Goal: Transaction & Acquisition: Purchase product/service

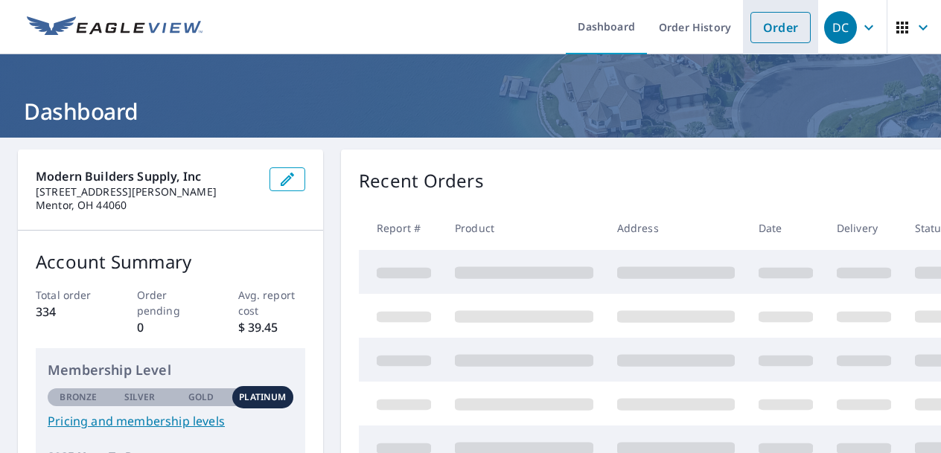
click at [778, 28] on link "Order" at bounding box center [780, 27] width 60 height 31
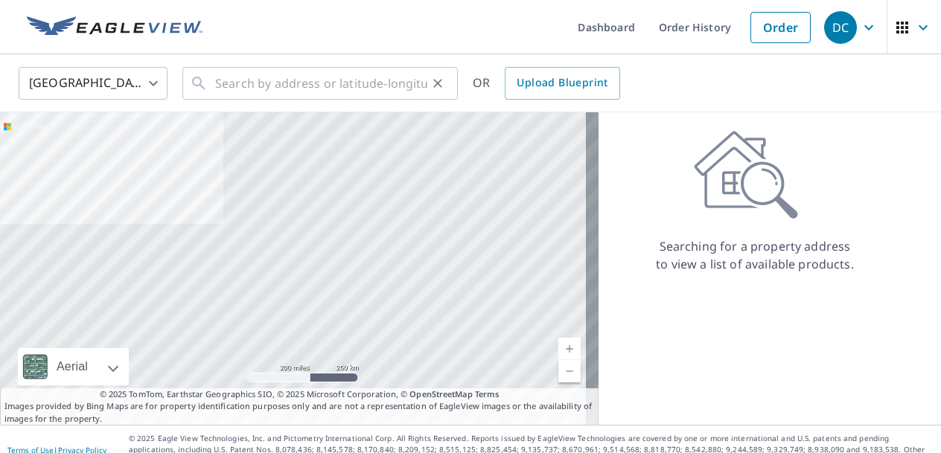
click at [214, 86] on div "​" at bounding box center [319, 83] width 275 height 33
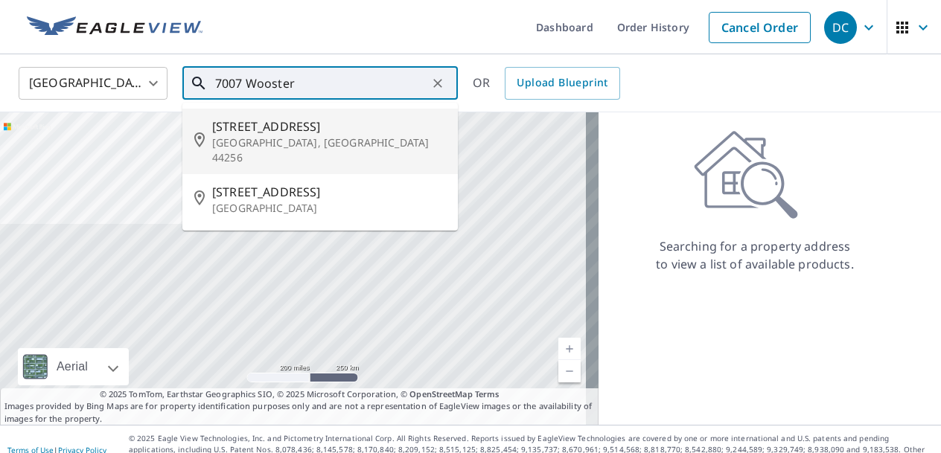
click at [268, 129] on span "[STREET_ADDRESS]" at bounding box center [329, 127] width 234 height 18
type input "[STREET_ADDRESS][PERSON_NAME]"
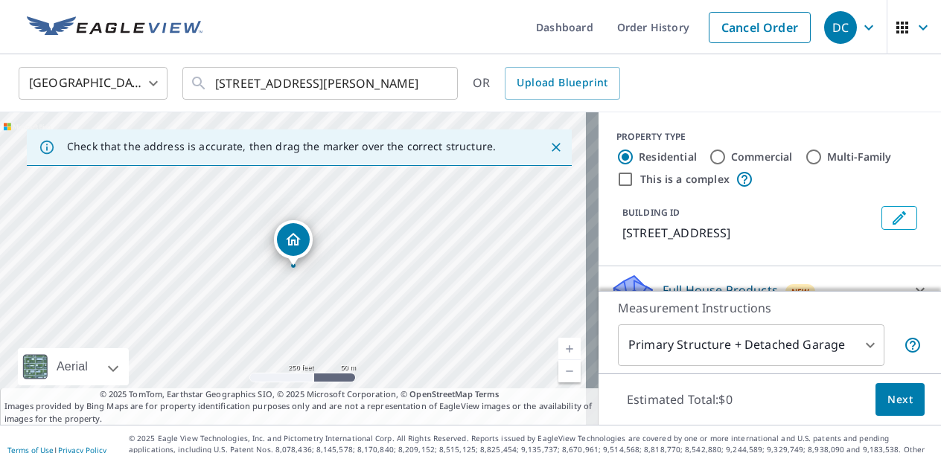
scroll to position [10, 0]
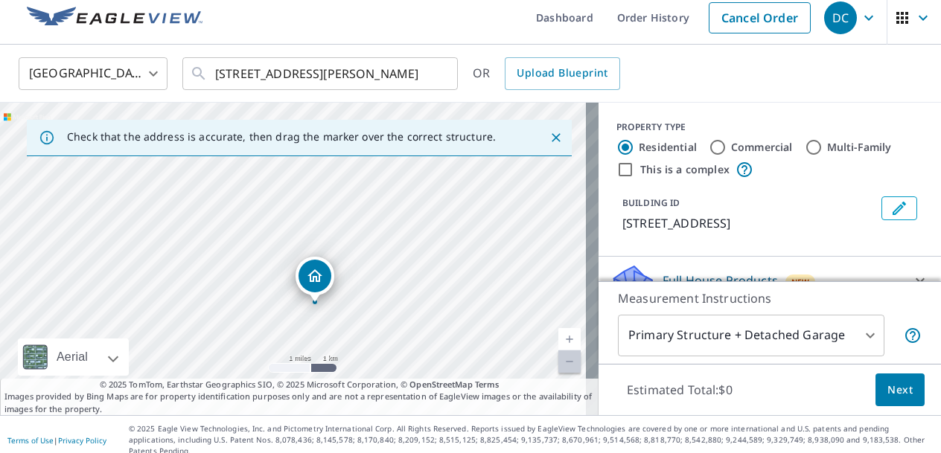
drag, startPoint x: 335, startPoint y: 199, endPoint x: 342, endPoint y: 238, distance: 39.3
click at [342, 238] on div "[STREET_ADDRESS][PERSON_NAME]" at bounding box center [299, 259] width 598 height 313
drag, startPoint x: 324, startPoint y: 332, endPoint x: 287, endPoint y: 115, distance: 220.5
click at [287, 115] on div "[STREET_ADDRESS][PERSON_NAME]" at bounding box center [299, 259] width 598 height 313
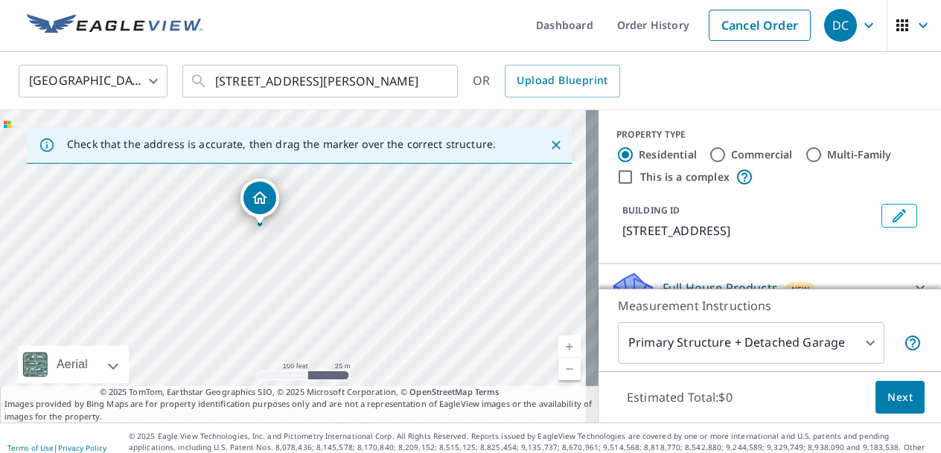
scroll to position [0, 0]
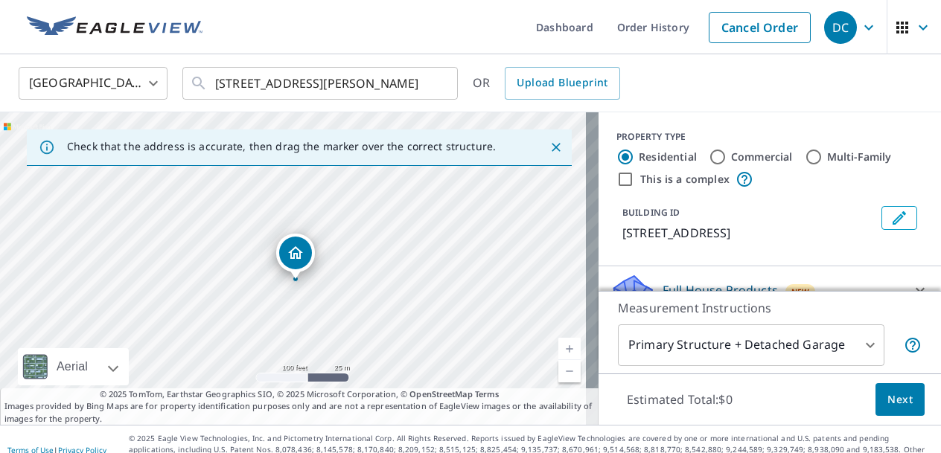
drag, startPoint x: 293, startPoint y: 216, endPoint x: 329, endPoint y: 269, distance: 63.8
click at [329, 269] on div "[STREET_ADDRESS][PERSON_NAME]" at bounding box center [299, 268] width 598 height 313
drag, startPoint x: 465, startPoint y: 226, endPoint x: 504, endPoint y: 196, distance: 48.4
click at [504, 196] on div "[STREET_ADDRESS][PERSON_NAME]" at bounding box center [299, 268] width 598 height 313
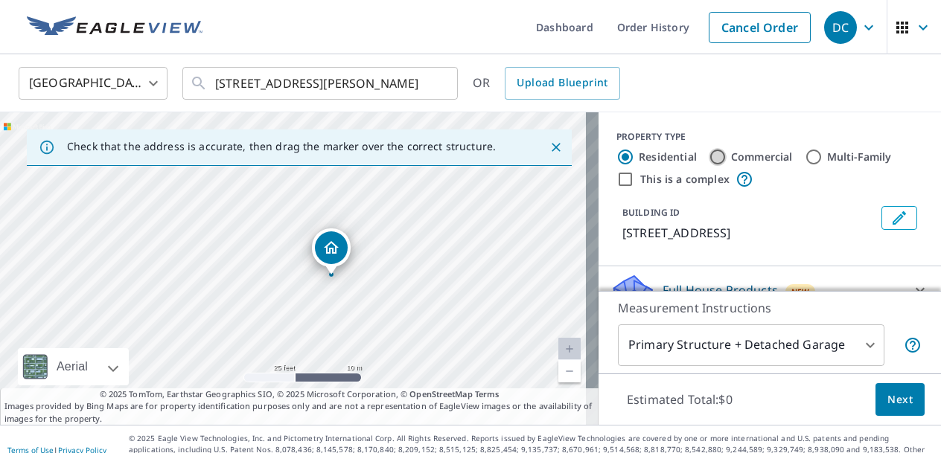
click at [709, 153] on input "Commercial" at bounding box center [718, 157] width 18 height 18
radio input "true"
type input "4"
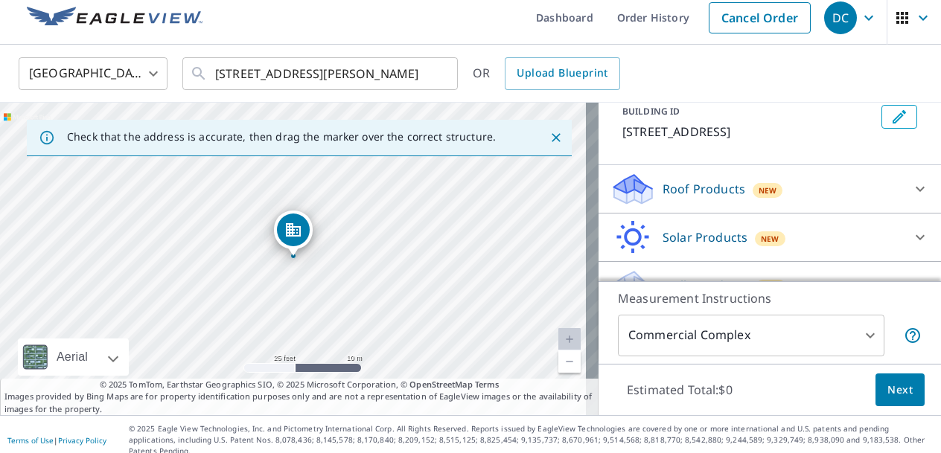
scroll to position [121, 0]
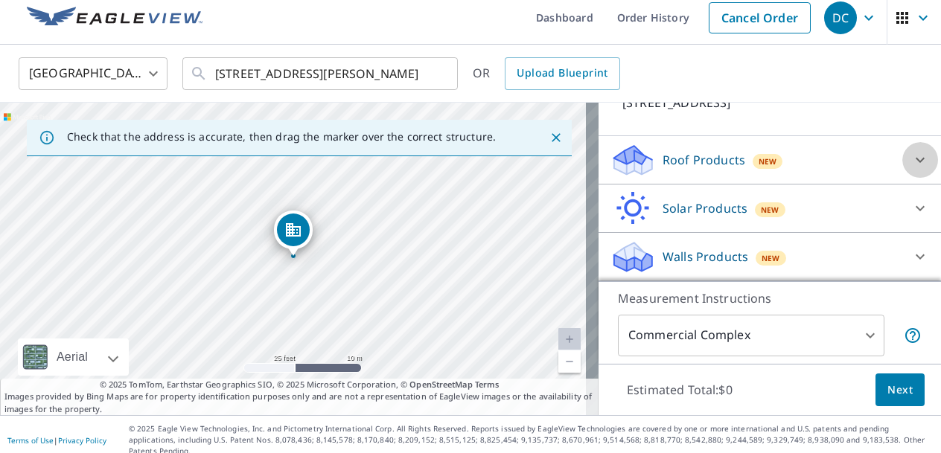
click at [911, 156] on icon at bounding box center [920, 160] width 18 height 18
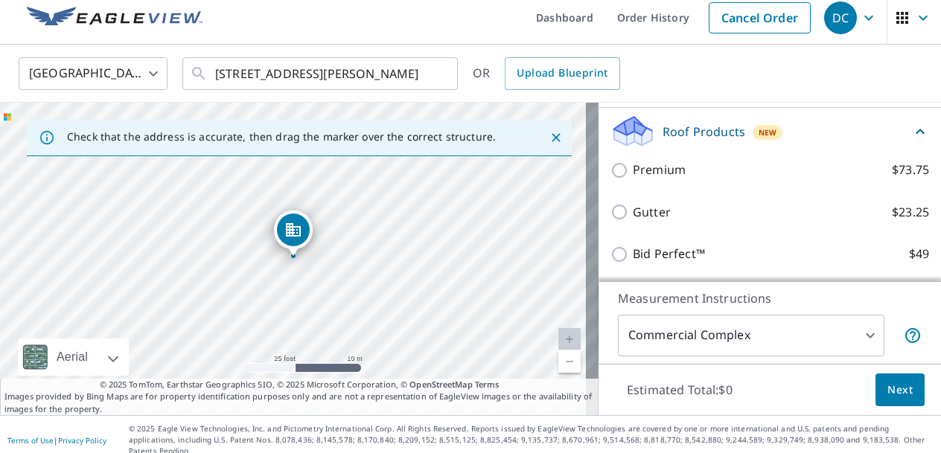
scroll to position [51, 0]
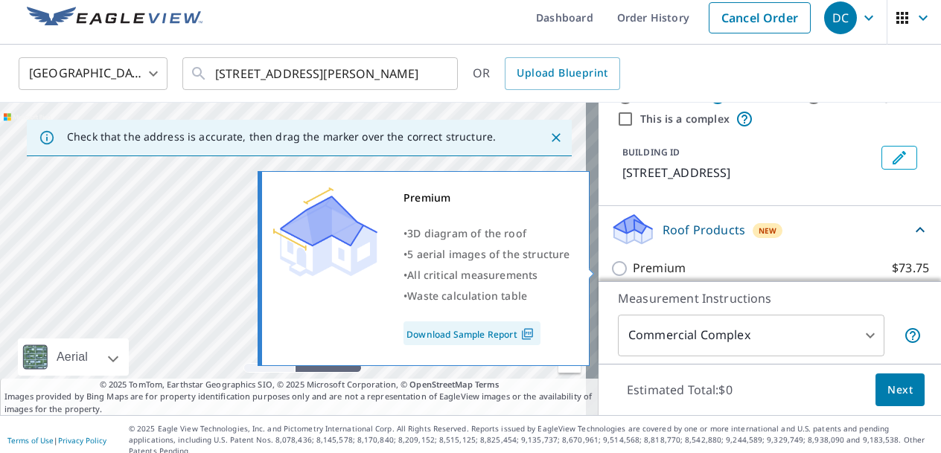
click at [610, 270] on input "Premium $73.75" at bounding box center [621, 269] width 22 height 18
checkbox input "true"
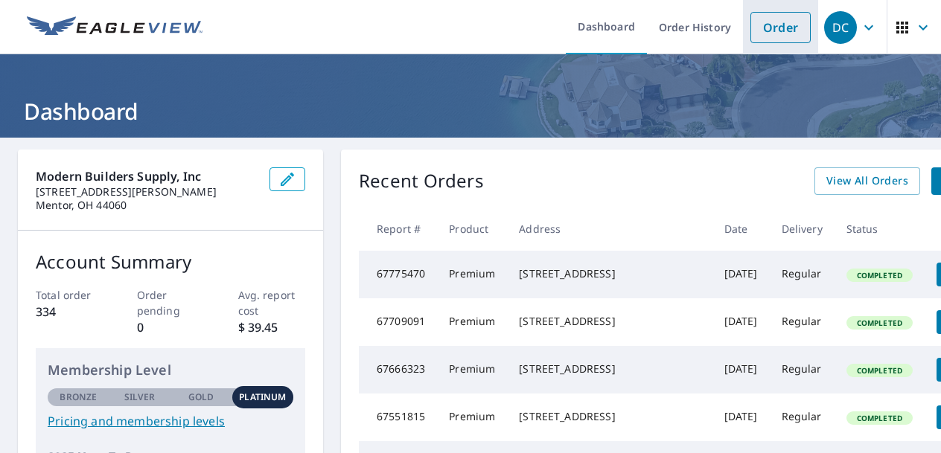
click at [750, 21] on link "Order" at bounding box center [780, 27] width 60 height 31
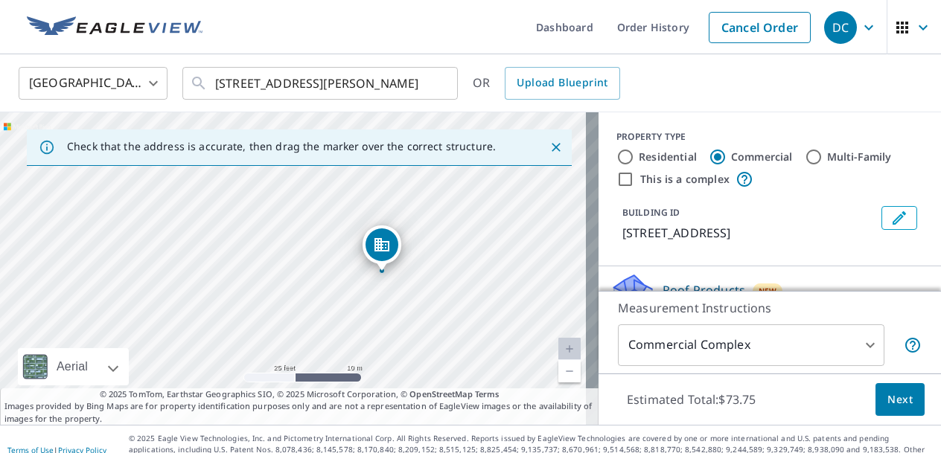
drag, startPoint x: 322, startPoint y: 267, endPoint x: 510, endPoint y: 281, distance: 188.8
click at [510, 281] on div "[STREET_ADDRESS][PERSON_NAME]" at bounding box center [299, 268] width 598 height 313
